Goal: Navigation & Orientation: Find specific page/section

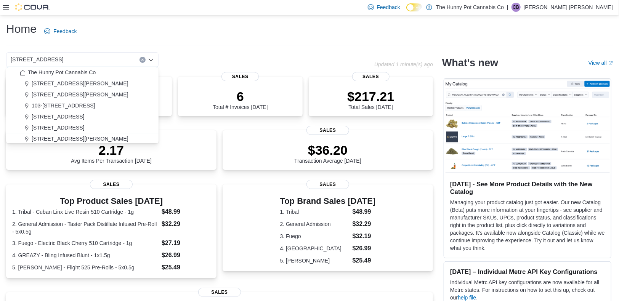
click at [186, 58] on div "[STREET_ADDRESS] Selected. [STREET_ADDRESS] Press Backspace to delete [STREET_A…" at bounding box center [190, 59] width 368 height 15
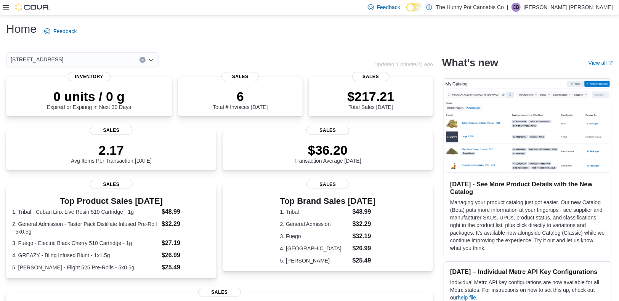
click at [143, 60] on icon "Clear input" at bounding box center [142, 60] width 2 height 2
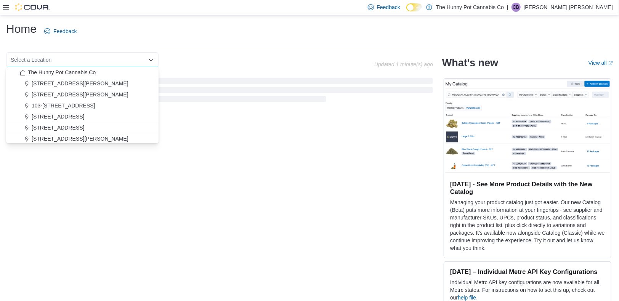
click at [198, 63] on div "Select a Location Combo box. Selected. Combo box input. Select a Location. Type…" at bounding box center [190, 59] width 368 height 15
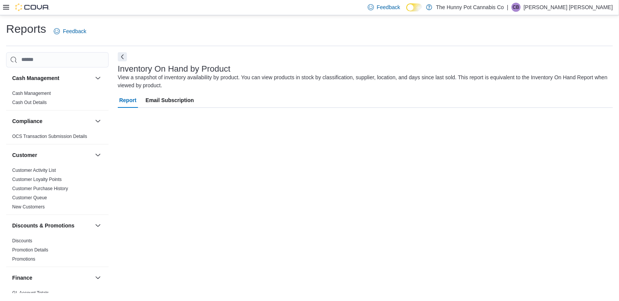
scroll to position [6, 0]
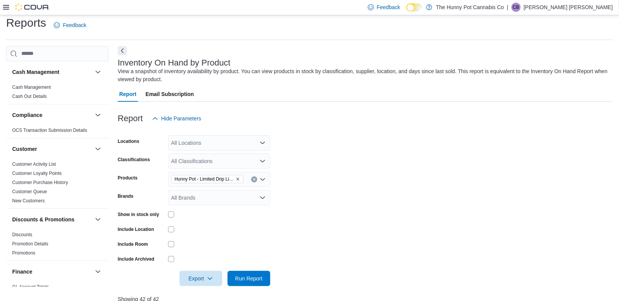
click at [31, 7] on img at bounding box center [32, 7] width 34 height 8
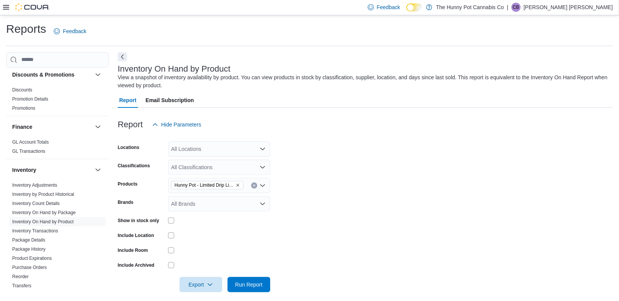
scroll to position [0, 0]
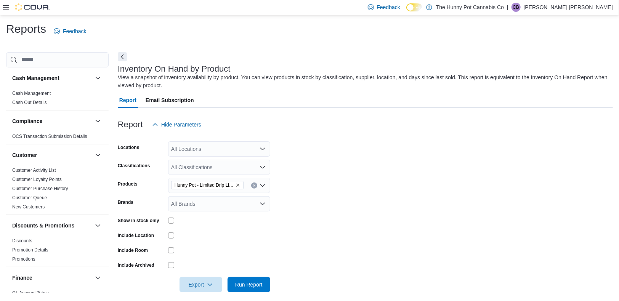
click at [4, 5] on icon at bounding box center [6, 7] width 6 height 6
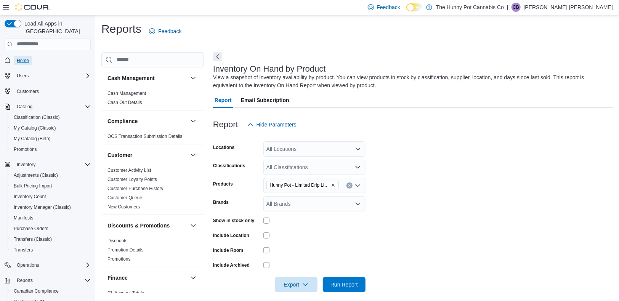
click at [28, 58] on span "Home" at bounding box center [23, 61] width 12 height 6
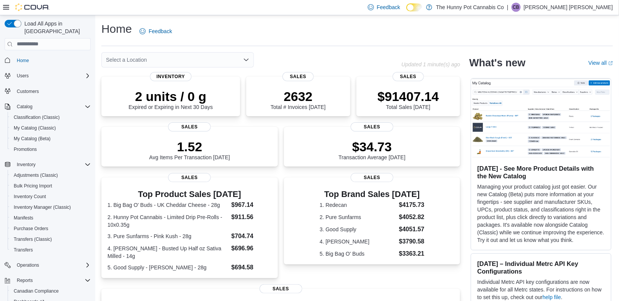
click at [214, 59] on div "Select a Location" at bounding box center [177, 59] width 153 height 15
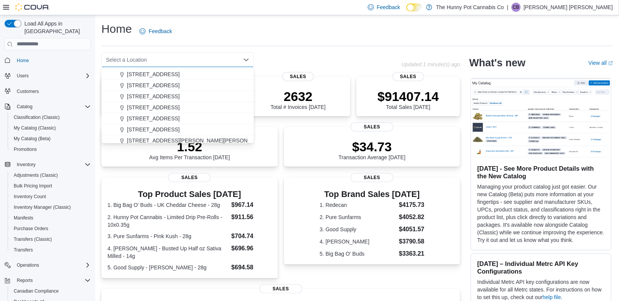
scroll to position [210, 0]
click at [162, 130] on span "334 Wellington Rd" at bounding box center [153, 128] width 53 height 8
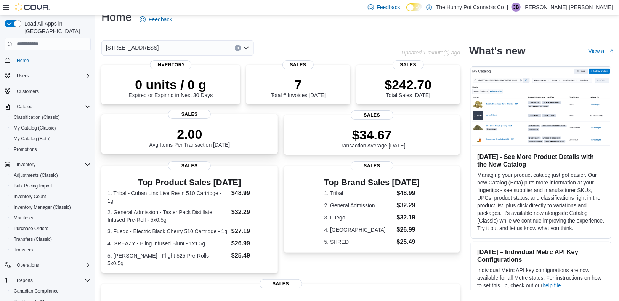
scroll to position [0, 0]
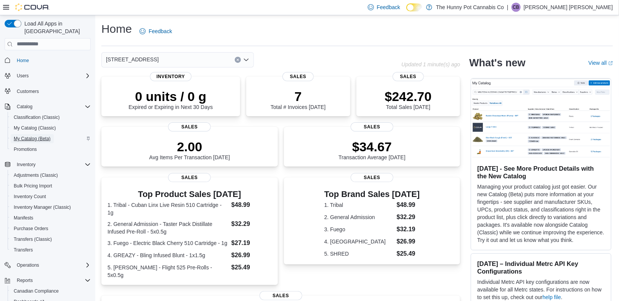
click at [47, 136] on span "My Catalog (Beta)" at bounding box center [32, 139] width 37 height 6
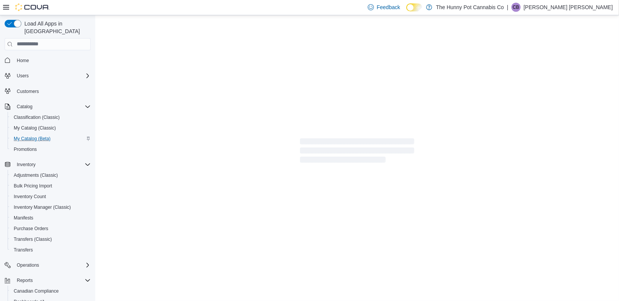
select select "**********"
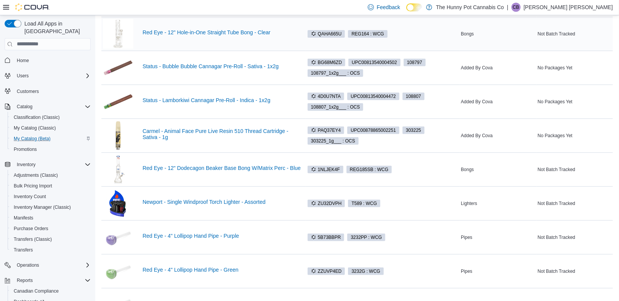
scroll to position [28, 0]
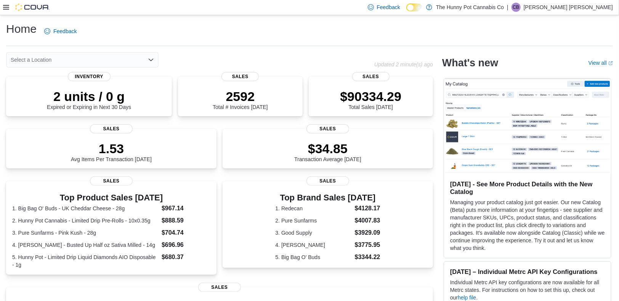
click at [2, 4] on div "Feedback Dark Mode The Hunny Pot Cannabis Co | [PERSON_NAME]" at bounding box center [309, 7] width 619 height 15
click at [5, 5] on icon at bounding box center [6, 7] width 6 height 5
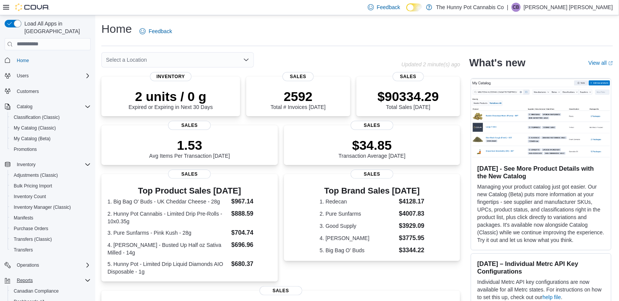
scroll to position [44, 0]
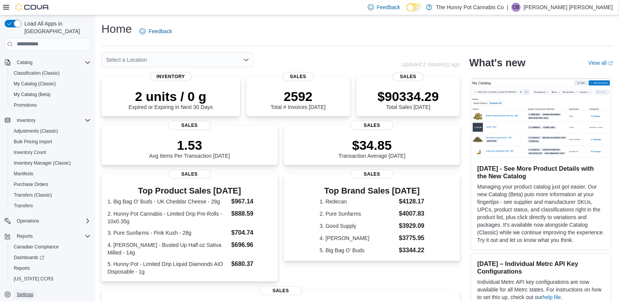
click at [30, 292] on span "Settings" at bounding box center [25, 295] width 16 height 6
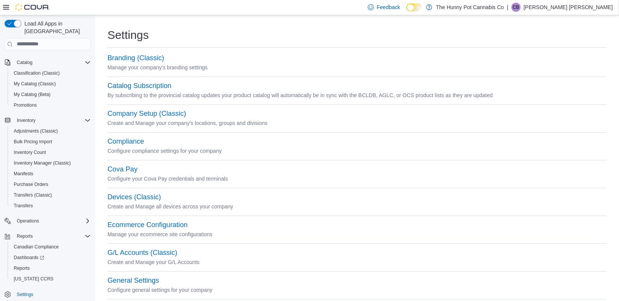
click at [6, 9] on icon at bounding box center [6, 7] width 6 height 6
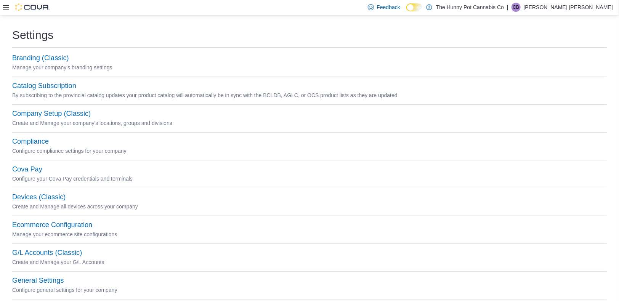
click at [6, 9] on icon at bounding box center [6, 7] width 6 height 6
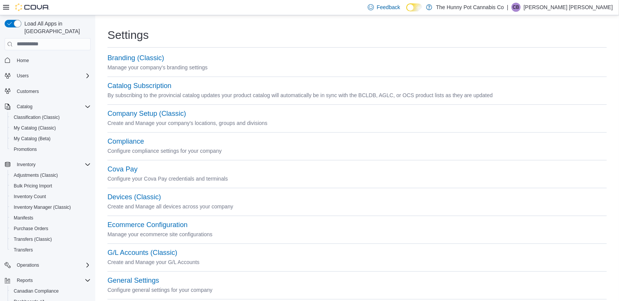
click at [583, 8] on p "[PERSON_NAME] [PERSON_NAME]" at bounding box center [568, 7] width 89 height 9
click at [566, 40] on button "Help" at bounding box center [575, 39] width 70 height 12
